Goal: Find specific page/section: Find specific page/section

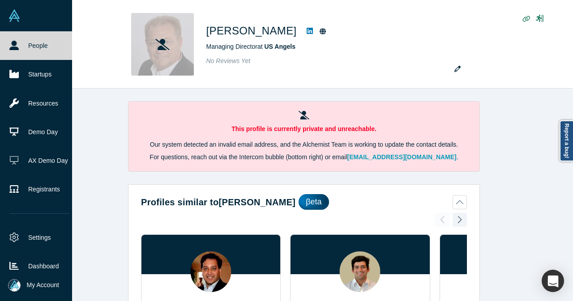
scroll to position [492, 0]
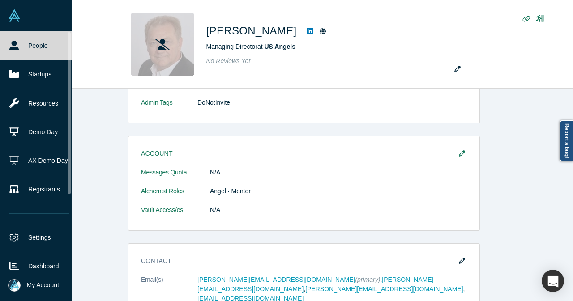
click at [21, 43] on link "People" at bounding box center [39, 45] width 79 height 29
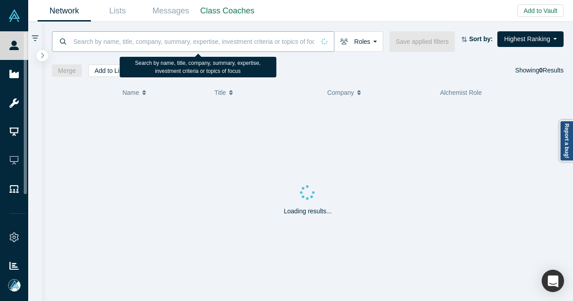
click at [147, 46] on input at bounding box center [194, 41] width 243 height 21
paste input "[EMAIL_ADDRESS][DOMAIN_NAME]"
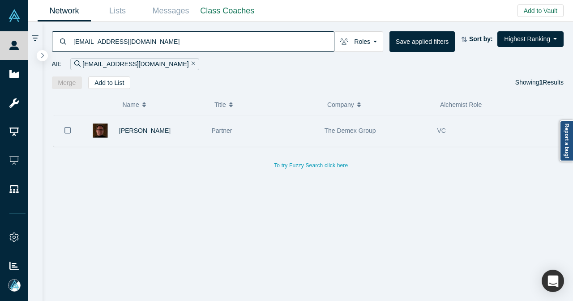
click at [182, 120] on div "[PERSON_NAME]" at bounding box center [160, 130] width 83 height 31
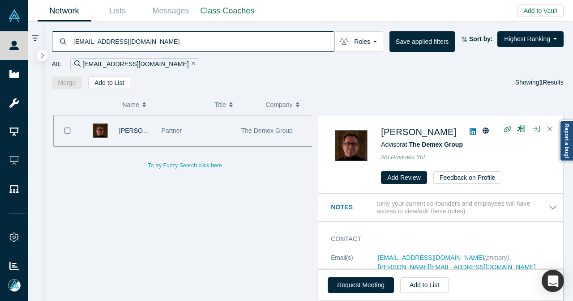
click at [470, 131] on icon at bounding box center [473, 131] width 6 height 6
click at [367, 82] on div "Merge Add to List Showing 1 Results" at bounding box center [308, 83] width 512 height 13
click at [552, 130] on icon "Close" at bounding box center [549, 129] width 5 height 8
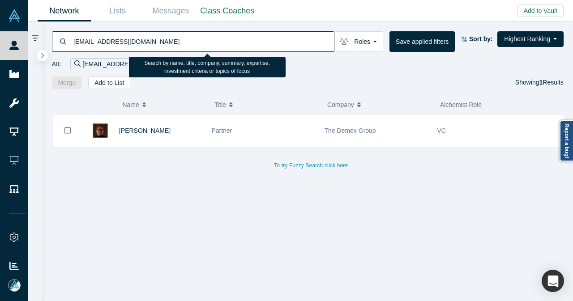
drag, startPoint x: 157, startPoint y: 43, endPoint x: 73, endPoint y: 44, distance: 84.2
click at [73, 44] on input "[EMAIL_ADDRESS][DOMAIN_NAME]" at bounding box center [203, 41] width 261 height 21
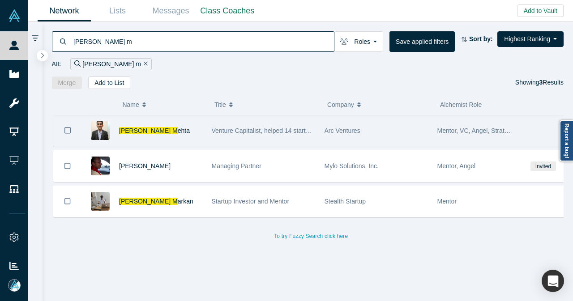
type input "[PERSON_NAME] m"
click at [184, 131] on div "[PERSON_NAME] M ehta" at bounding box center [160, 130] width 83 height 31
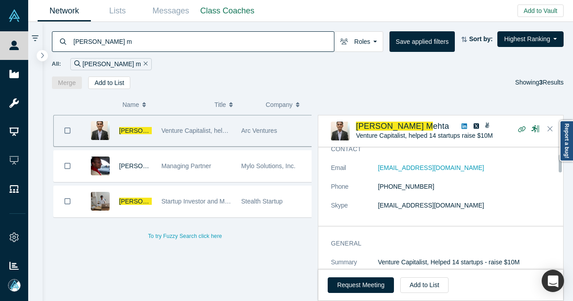
scroll to position [45, 0]
